Goal: Information Seeking & Learning: Find specific fact

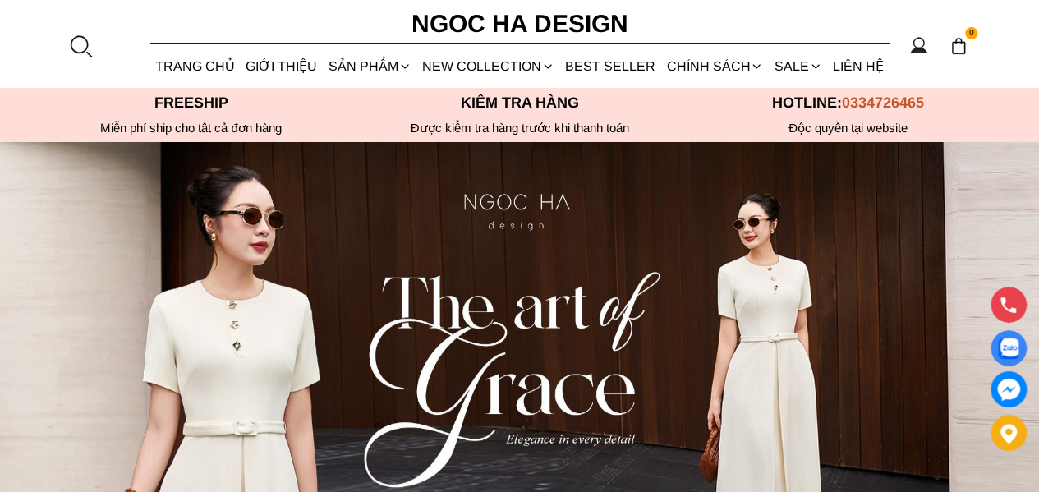
click at [71, 53] on div at bounding box center [80, 46] width 25 height 25
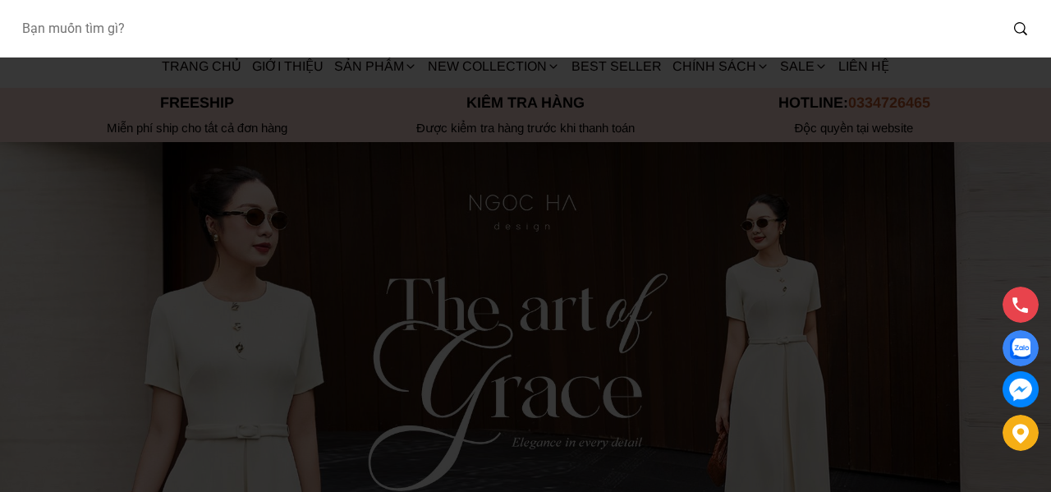
click at [92, 29] on input "Input search Bạn muốn tìm gì?" at bounding box center [503, 29] width 991 height 38
type input "bj142"
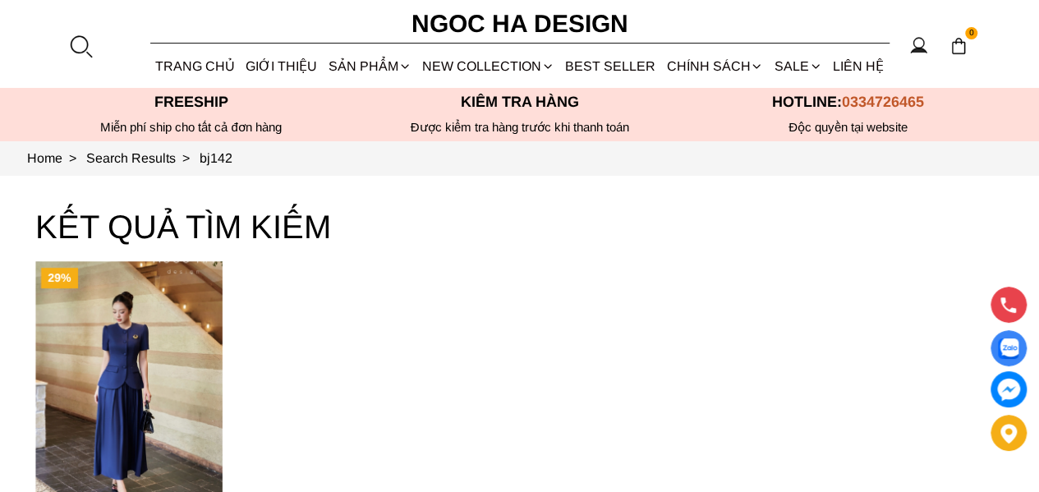
scroll to position [82, 0]
